Goal: Information Seeking & Learning: Learn about a topic

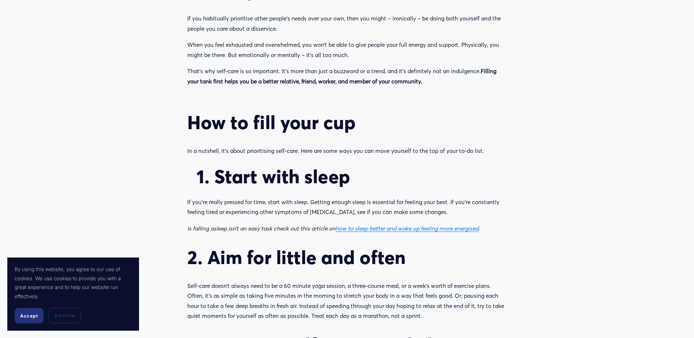
scroll to position [585, 0]
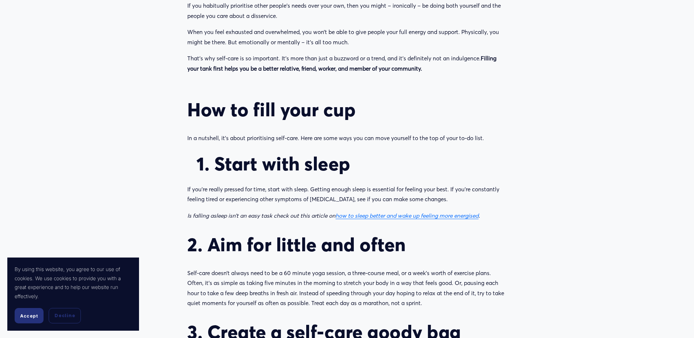
click at [381, 215] on em "how to sleep better and wake up feeling more energised" at bounding box center [406, 215] width 143 height 7
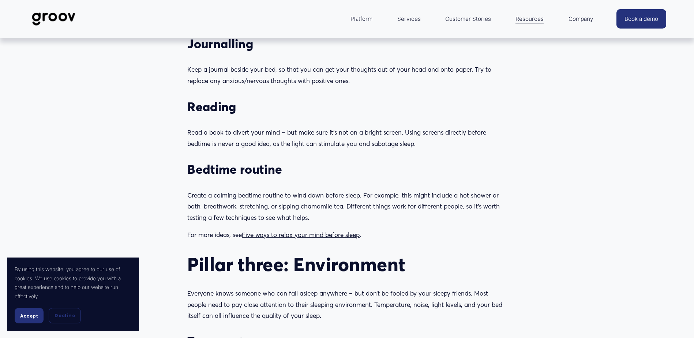
scroll to position [1097, 0]
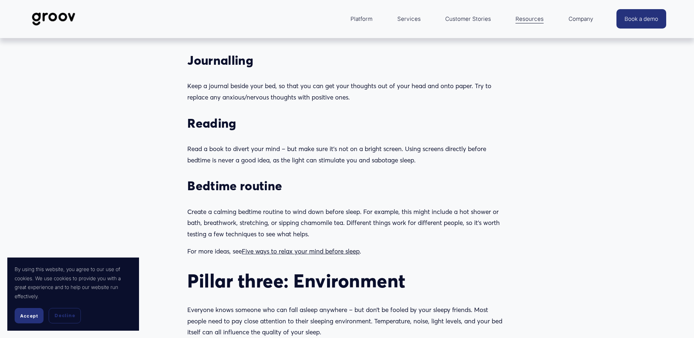
click at [300, 252] on span "Five ways to relax your mind before sleep" at bounding box center [301, 251] width 118 height 8
click at [294, 253] on span "Five ways to relax your mind before sleep" at bounding box center [301, 251] width 118 height 8
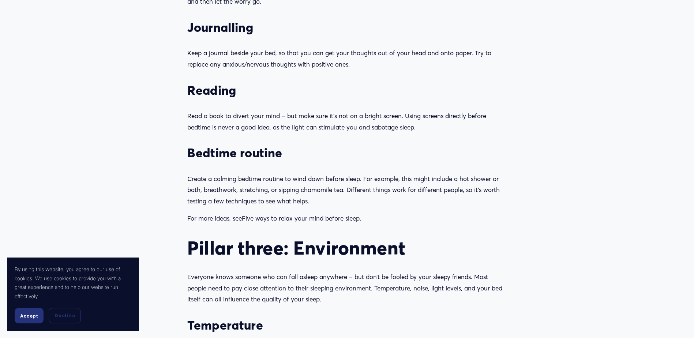
scroll to position [1134, 0]
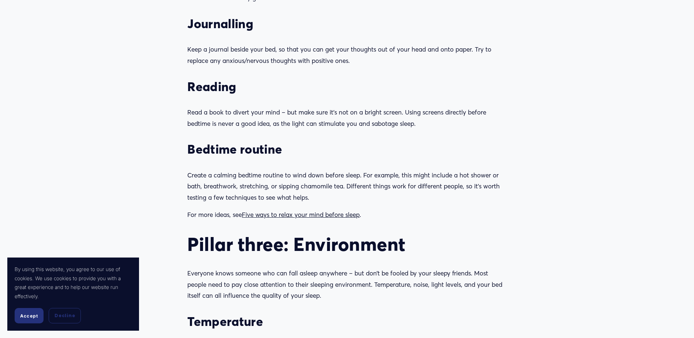
click at [280, 215] on span "Five ways to relax your mind before sleep" at bounding box center [301, 215] width 118 height 8
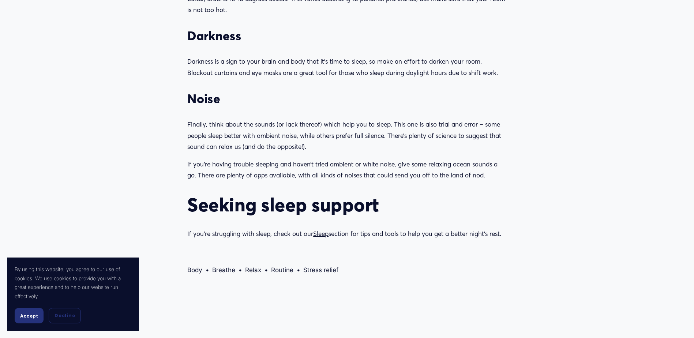
scroll to position [1499, 0]
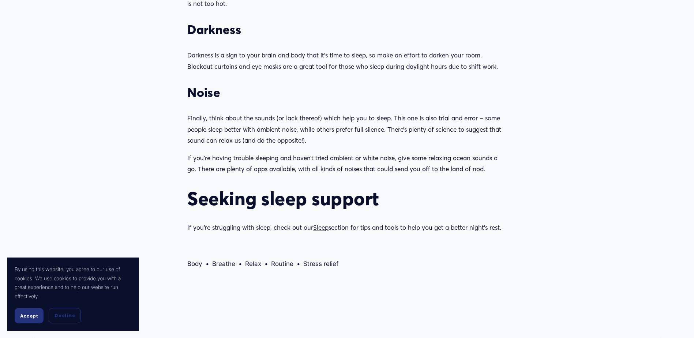
click at [319, 229] on span "Sleep" at bounding box center [320, 227] width 15 height 8
click at [68, 315] on span "Decline" at bounding box center [64, 315] width 20 height 7
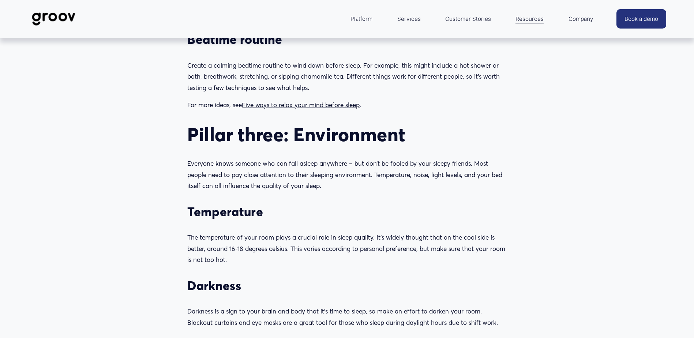
scroll to position [1207, 0]
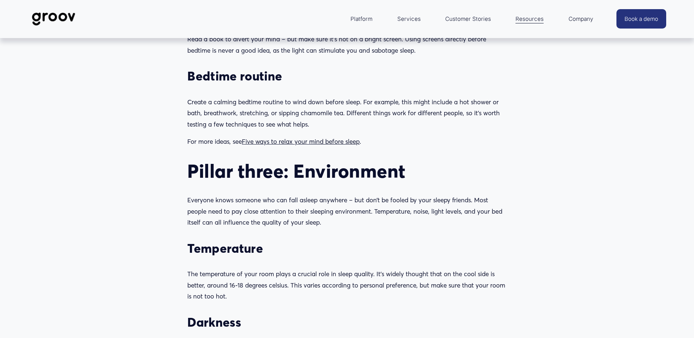
click at [308, 144] on span "Five ways to relax your mind before sleep" at bounding box center [301, 141] width 118 height 8
drag, startPoint x: 244, startPoint y: 142, endPoint x: 361, endPoint y: 145, distance: 116.7
click at [359, 145] on span "Five ways to relax your mind before sleep" at bounding box center [301, 141] width 118 height 8
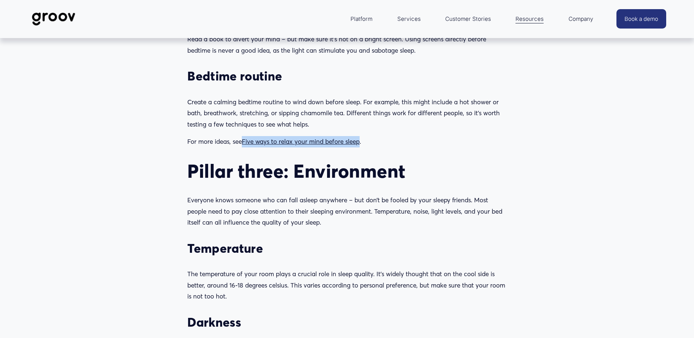
click at [336, 145] on span "Five ways to relax your mind before sleep" at bounding box center [301, 141] width 118 height 8
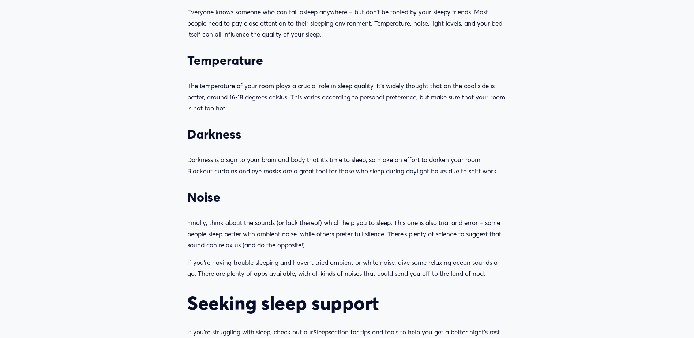
scroll to position [1499, 0]
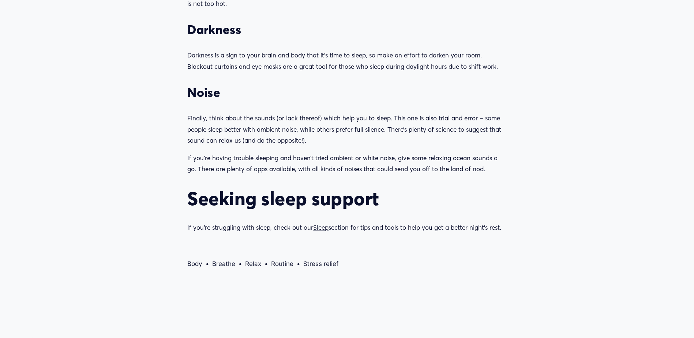
click at [319, 227] on span "Sleep" at bounding box center [320, 227] width 15 height 8
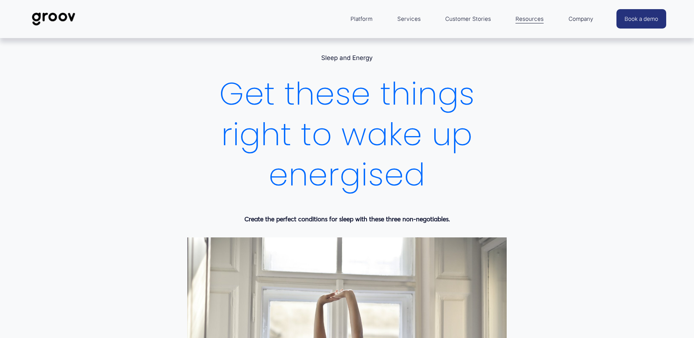
scroll to position [0, 0]
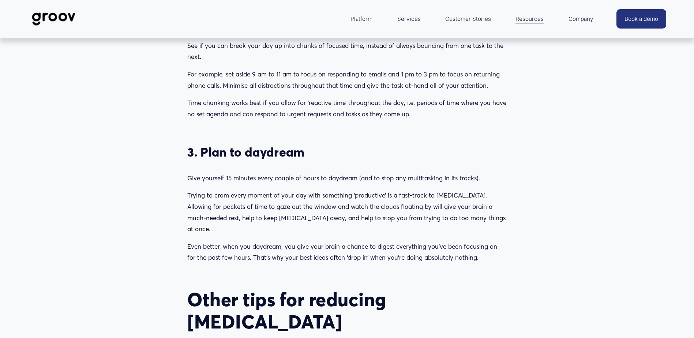
scroll to position [585, 0]
